Goal: Check status: Check status

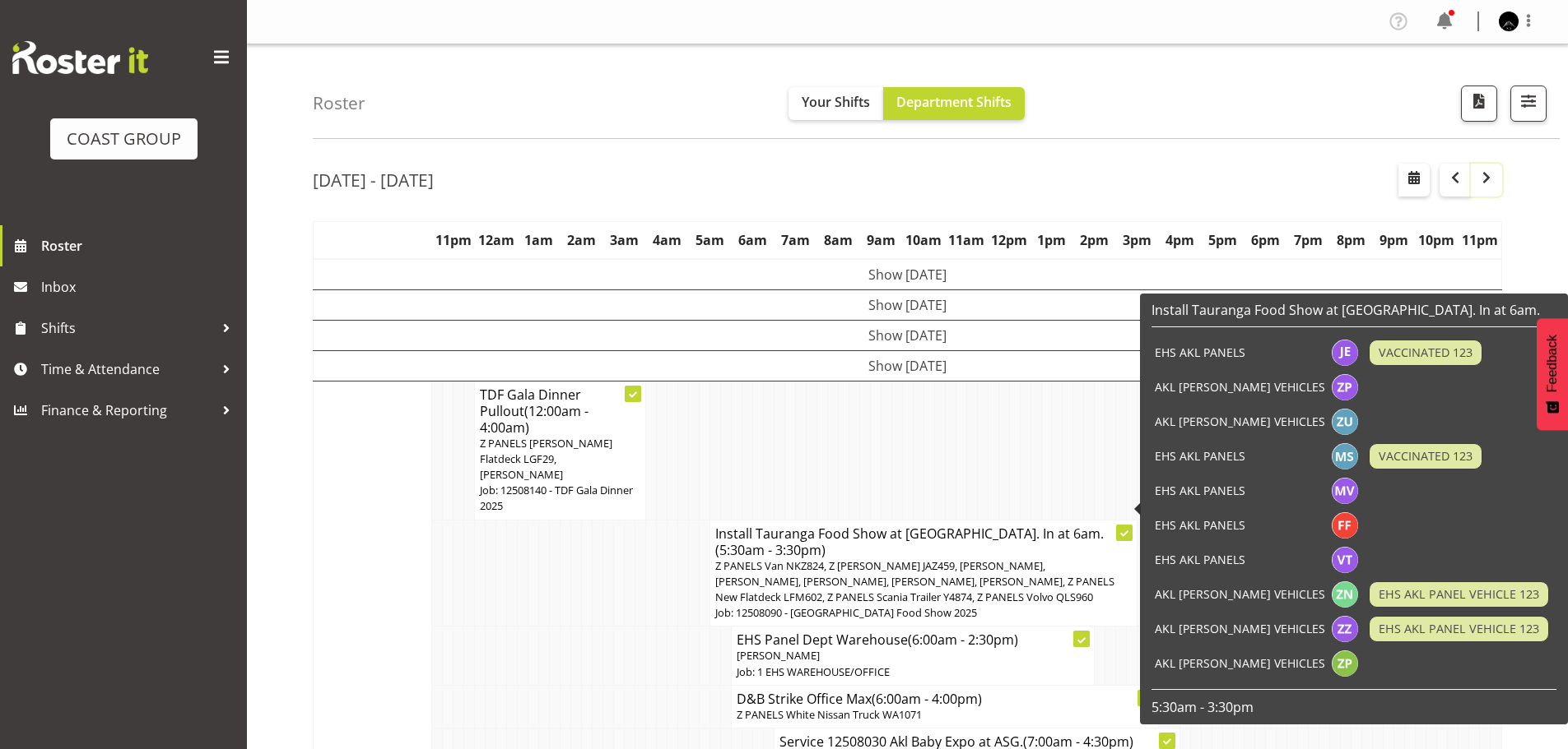
click at [1489, 180] on span "button" at bounding box center [1486, 178] width 20 height 20
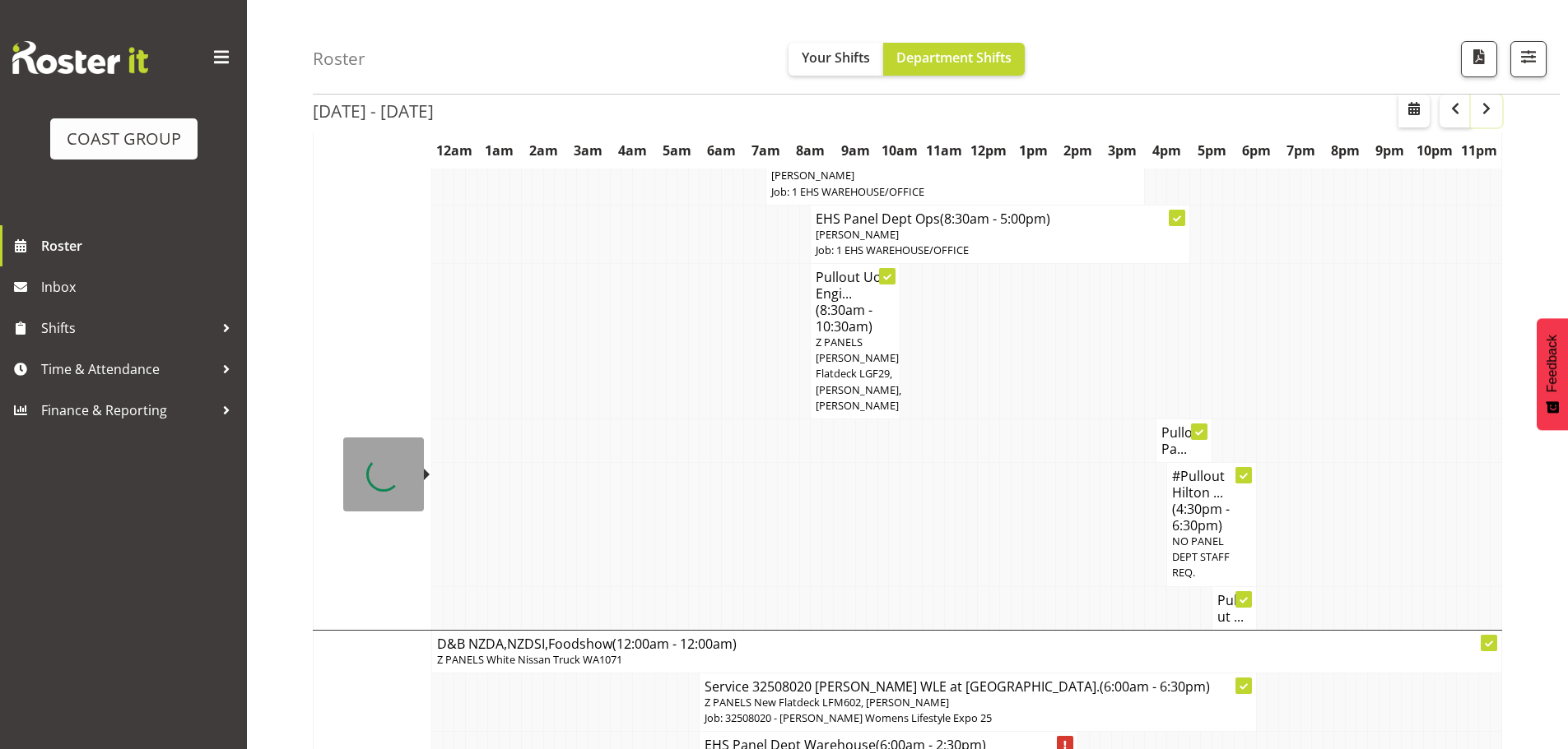
scroll to position [2670, 0]
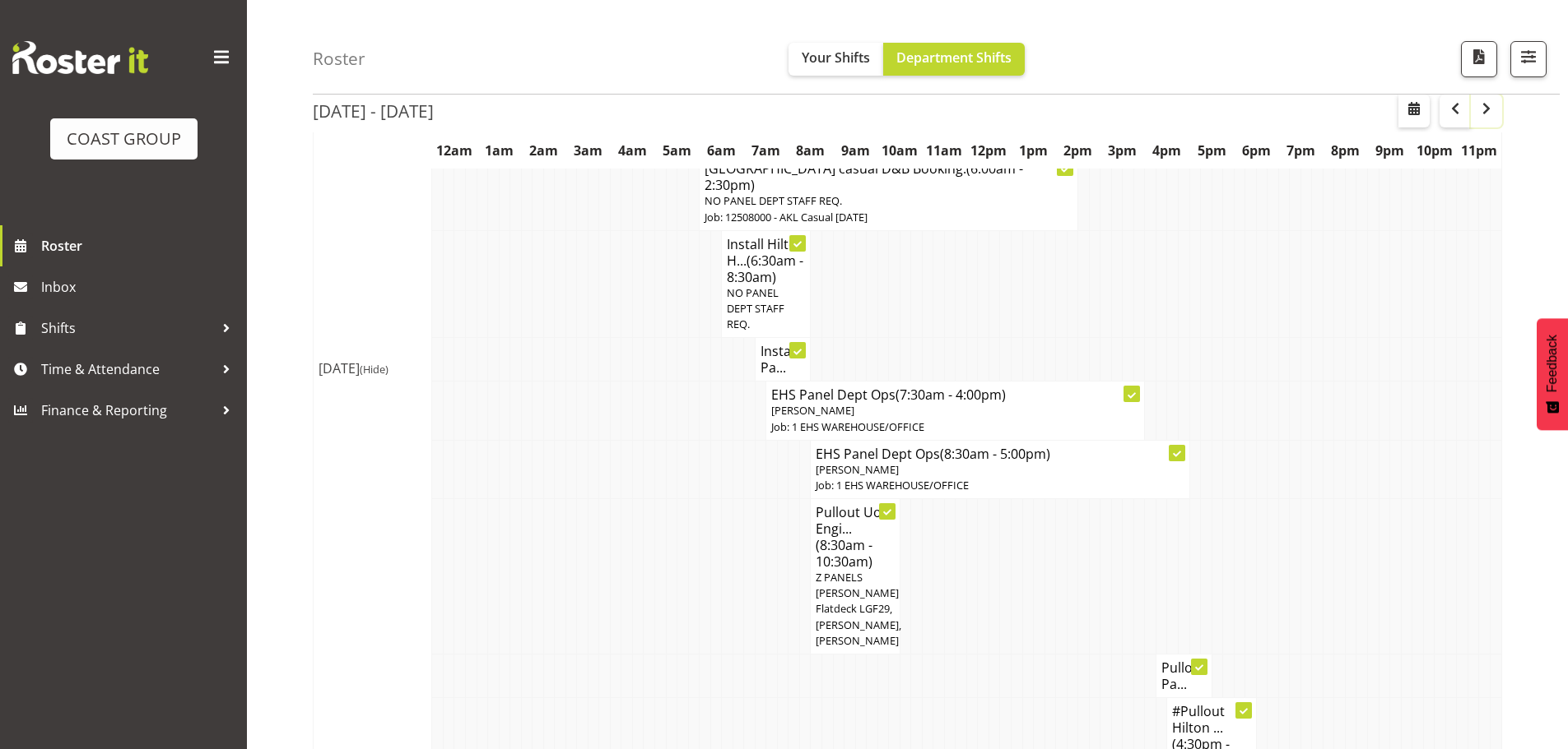
click at [1491, 109] on span "button" at bounding box center [1486, 109] width 20 height 20
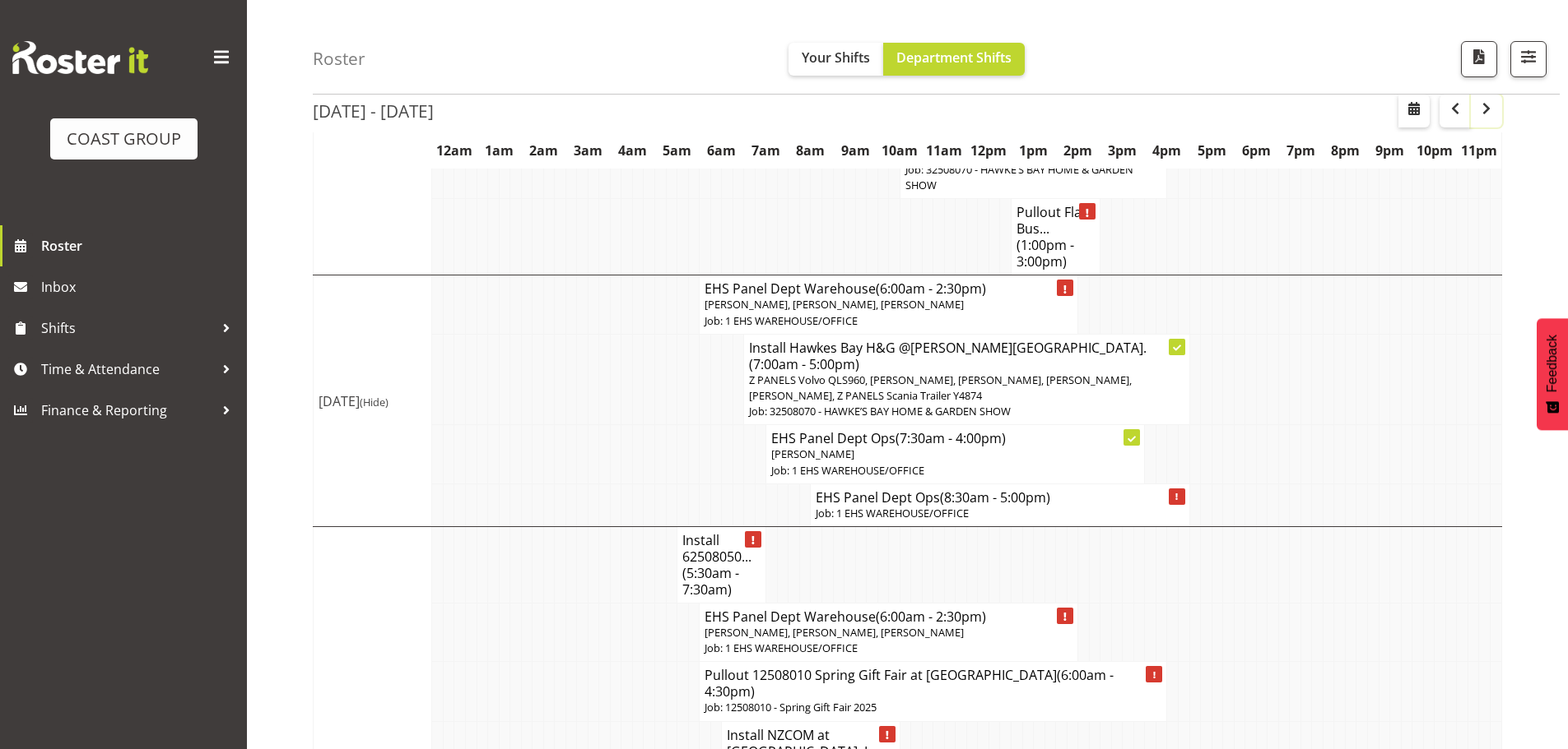
scroll to position [904, 0]
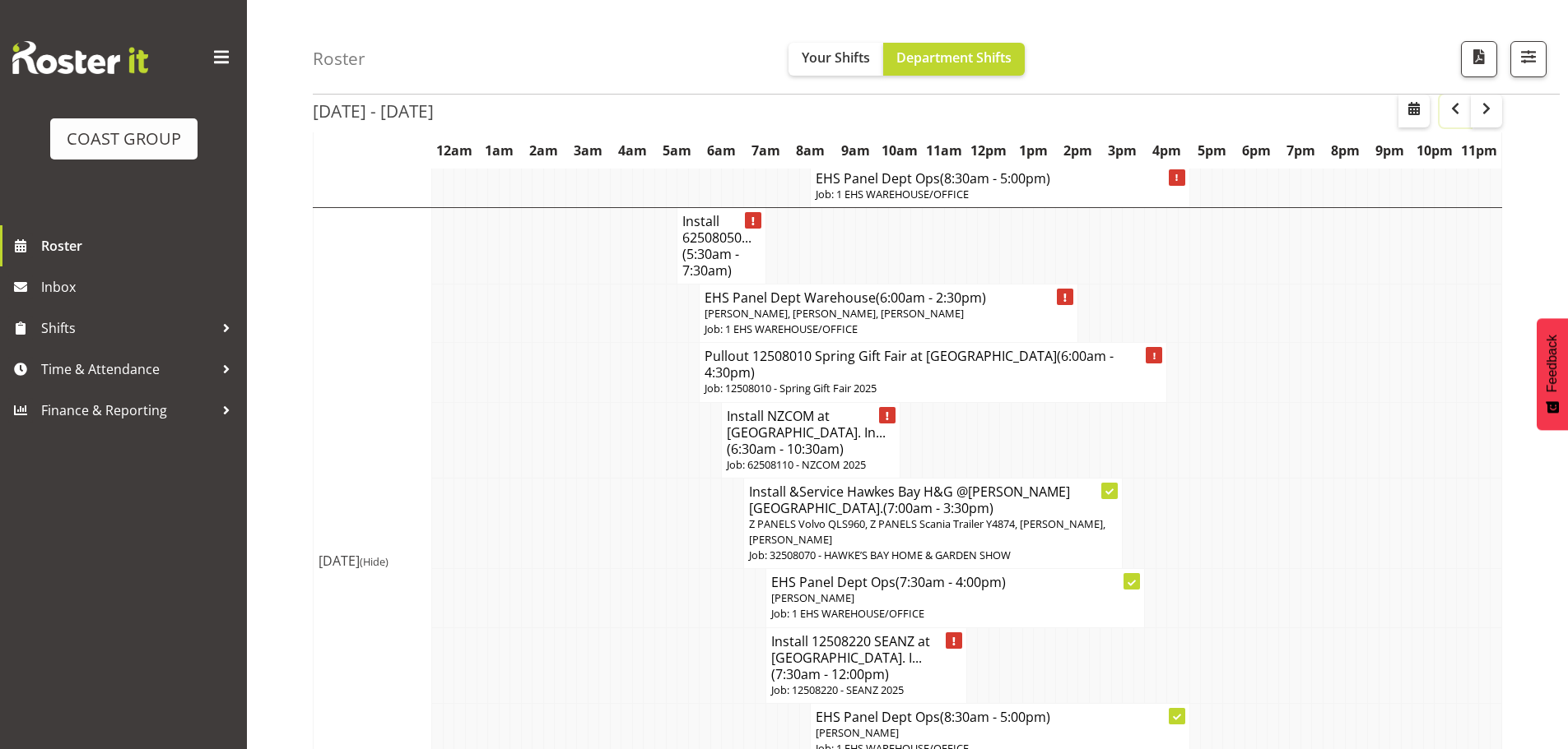
click at [1456, 111] on span "button" at bounding box center [1455, 109] width 20 height 20
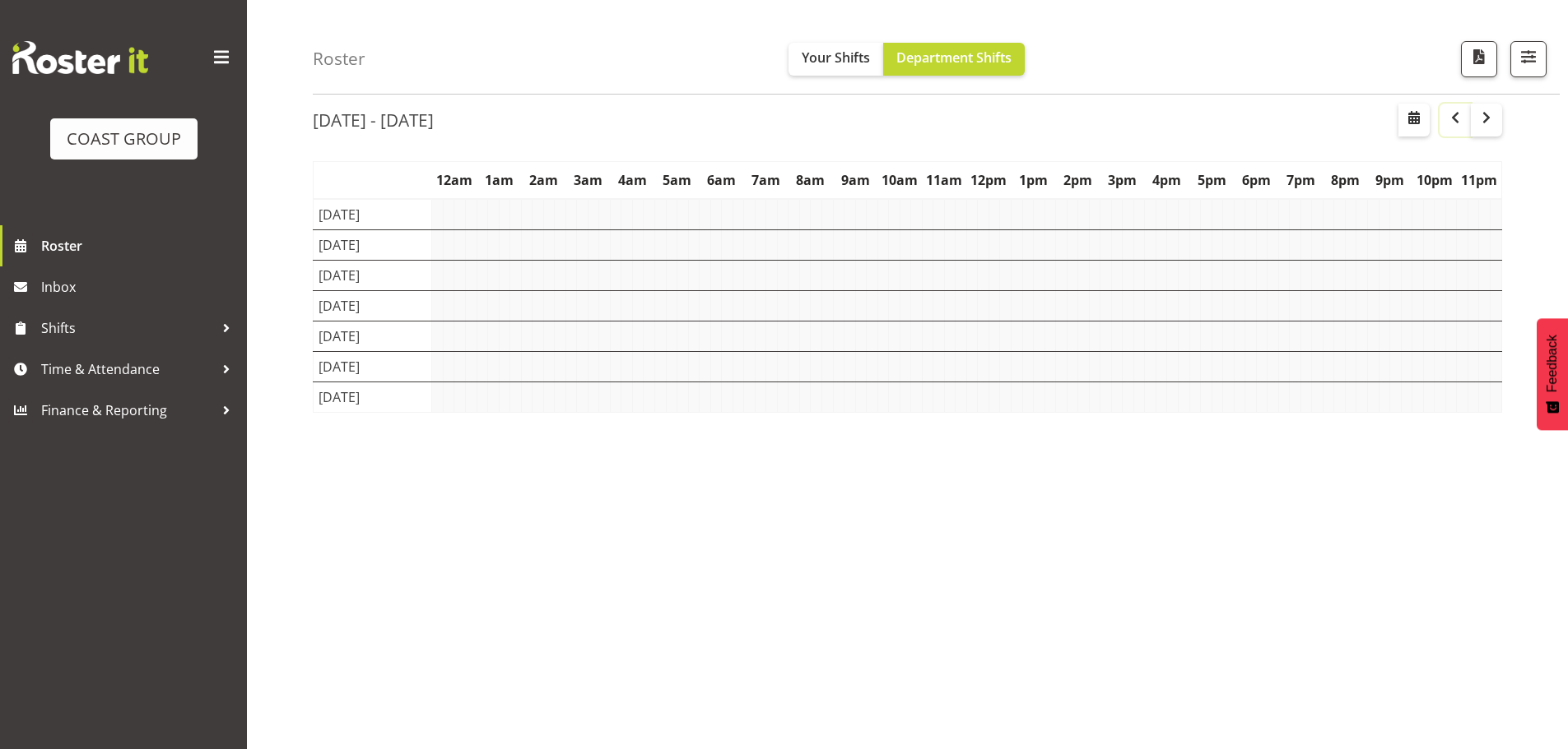
scroll to position [60, 0]
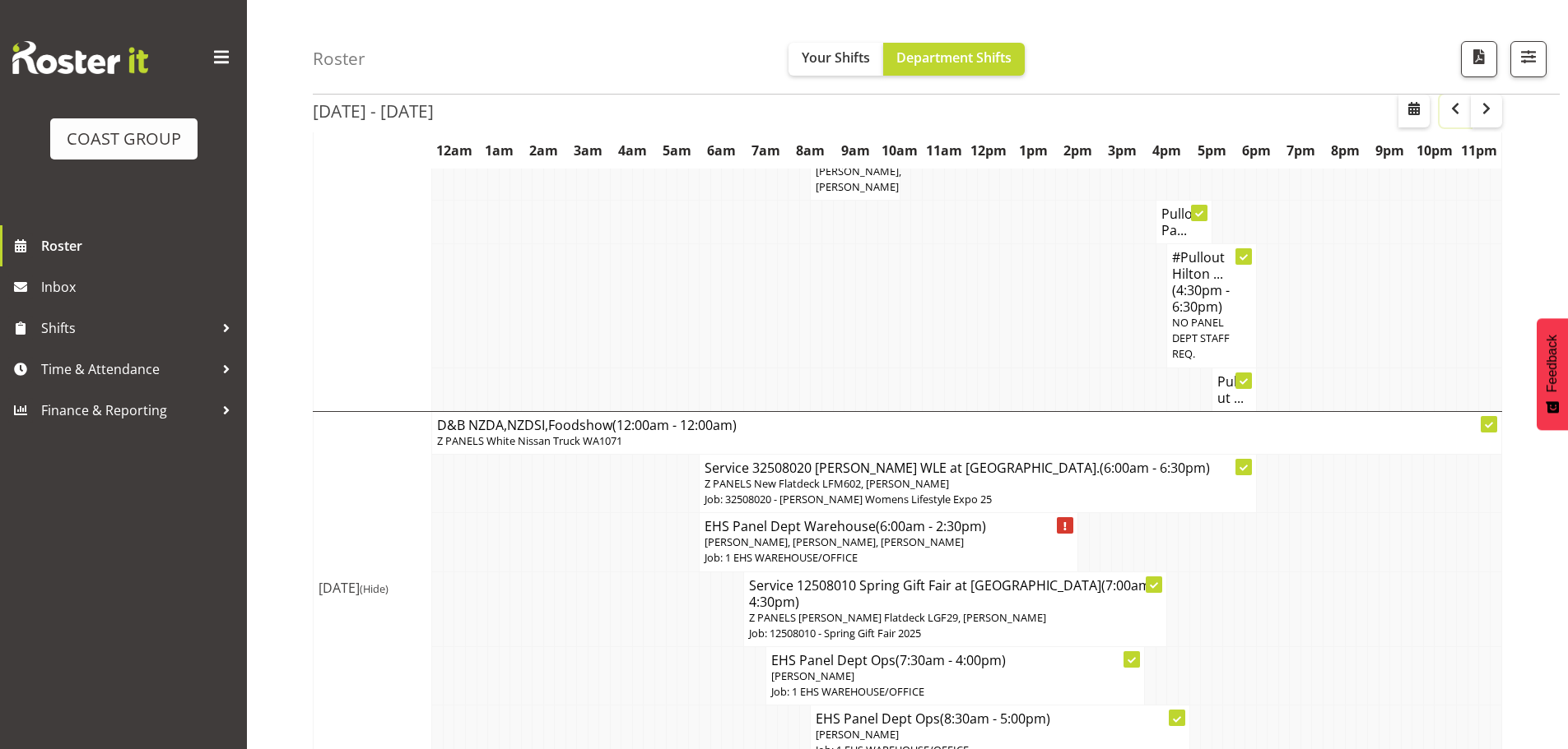
scroll to position [3126, 0]
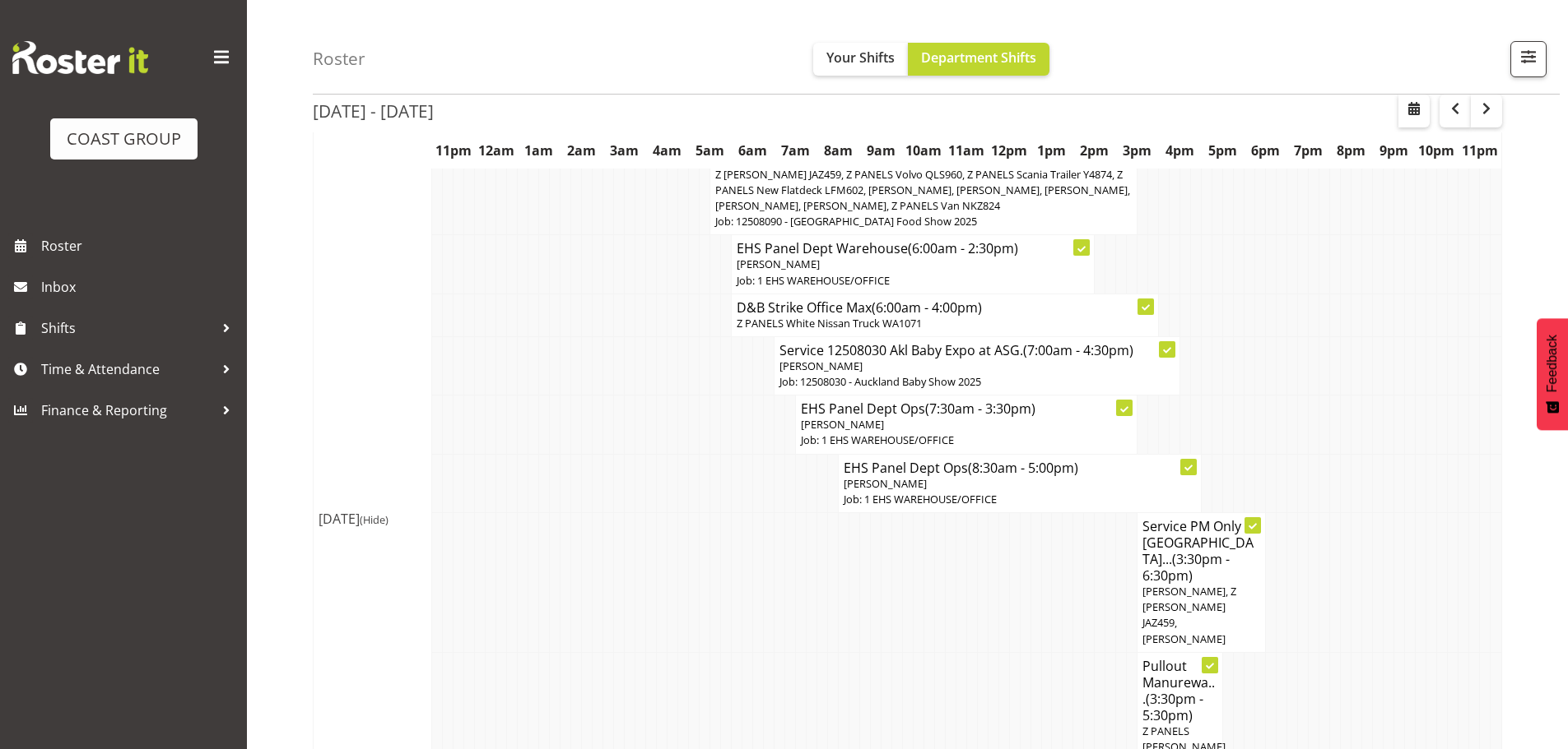
scroll to position [329, 0]
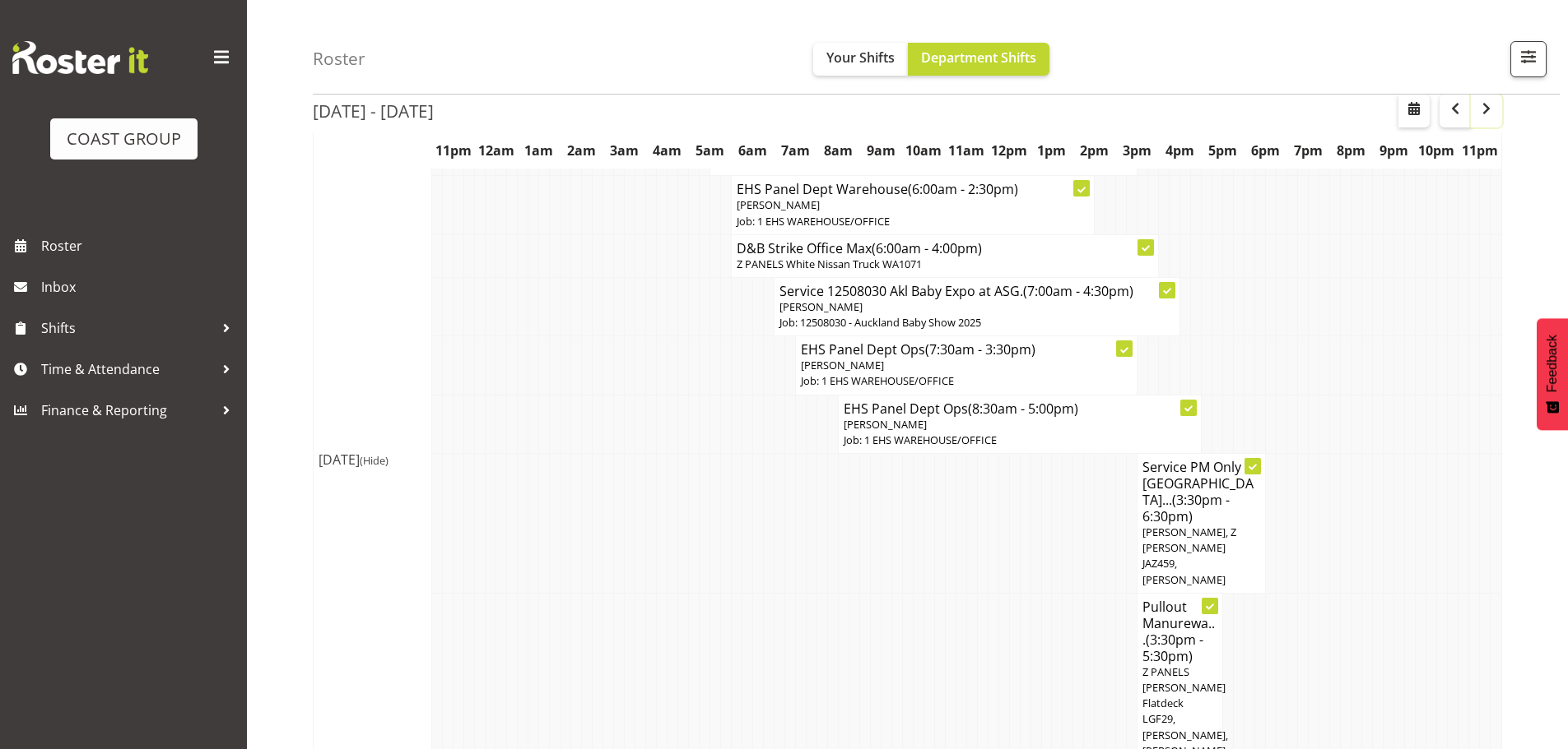
click at [1498, 115] on button "button" at bounding box center [1486, 111] width 32 height 33
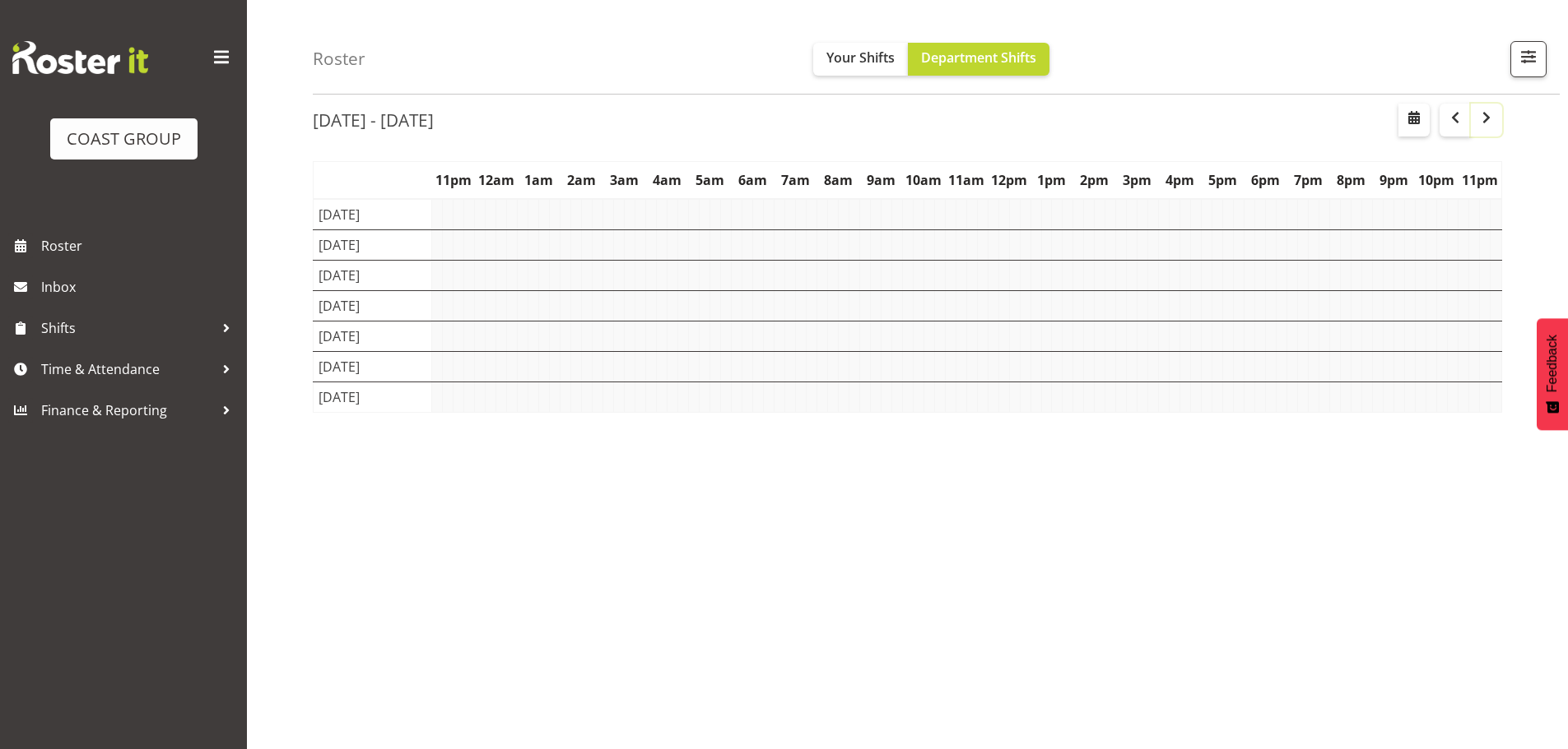
scroll to position [160, 0]
